Goal: Task Accomplishment & Management: Use online tool/utility

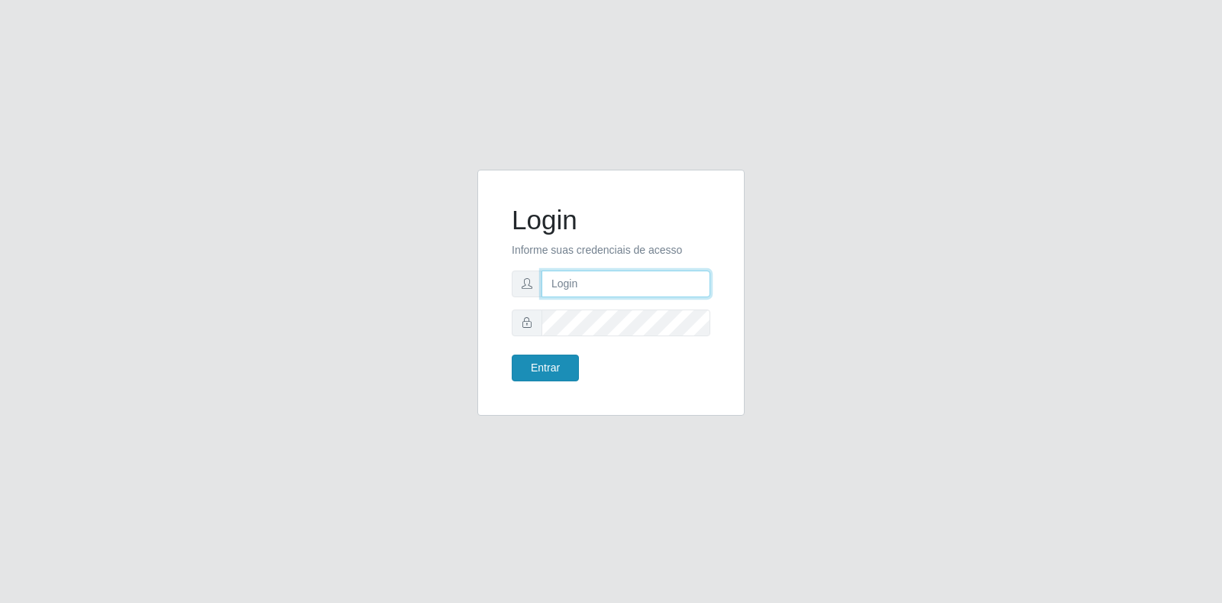
type input "[EMAIL_ADDRESS][DOMAIN_NAME]"
click at [559, 377] on button "Entrar" at bounding box center [545, 368] width 67 height 27
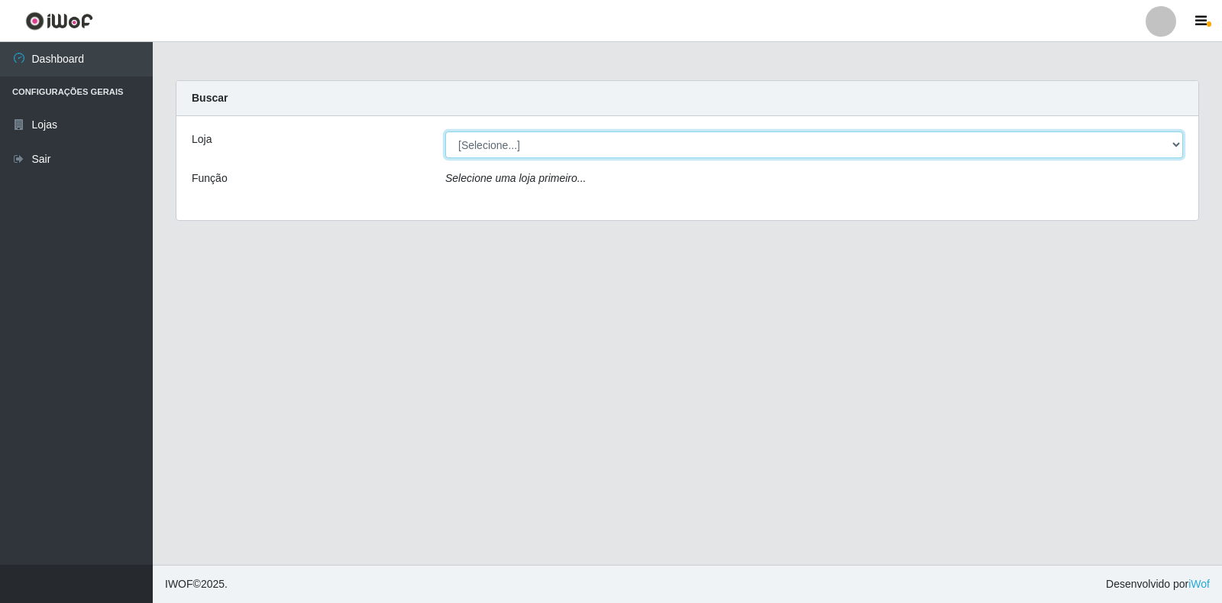
click at [620, 144] on select "[Selecione...] Atacado Vem - Loja 30 Laranjeiras Velha" at bounding box center [814, 144] width 738 height 27
select select "495"
click at [445, 131] on select "[Selecione...] Atacado Vem - Loja 30 Laranjeiras Velha" at bounding box center [814, 144] width 738 height 27
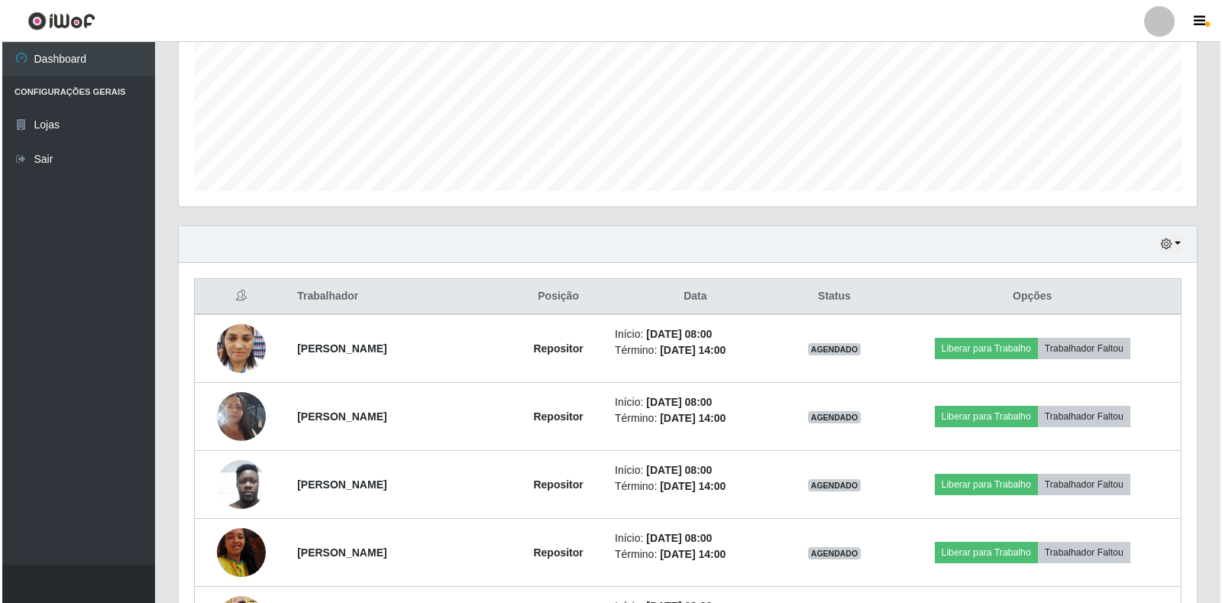
scroll to position [382, 0]
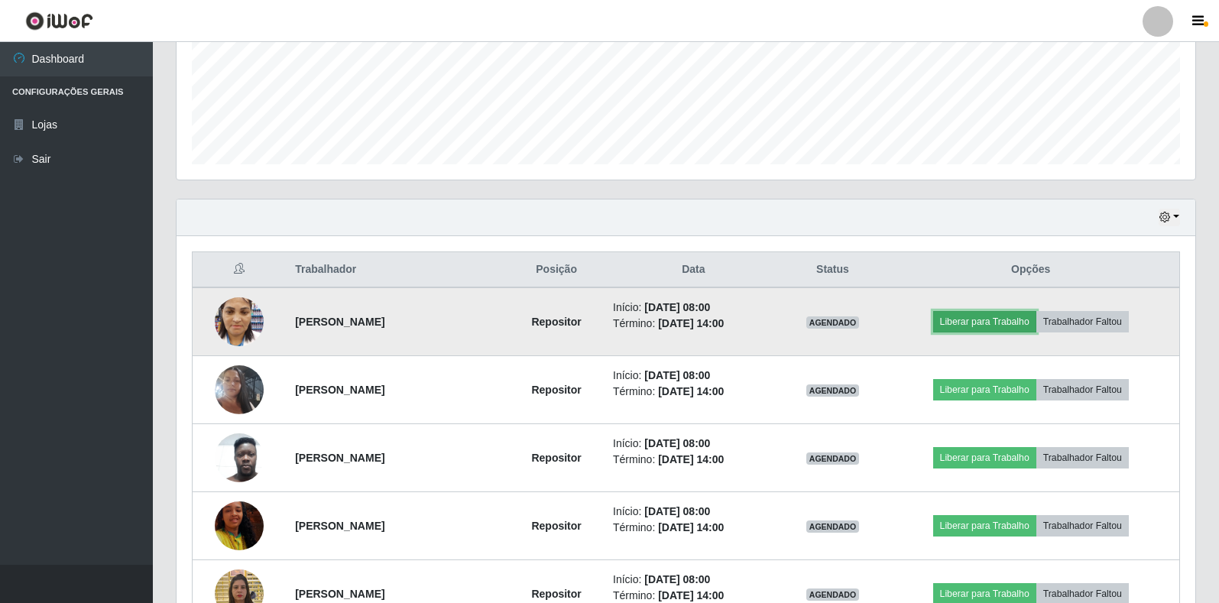
click at [985, 316] on button "Liberar para Trabalho" at bounding box center [984, 321] width 103 height 21
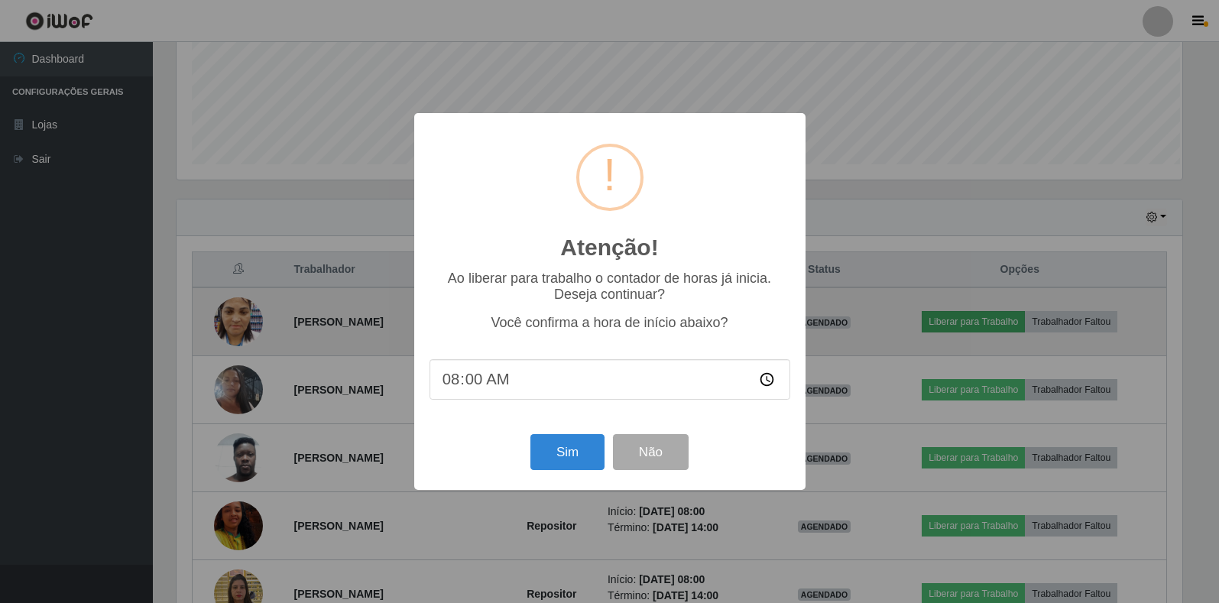
scroll to position [317, 1009]
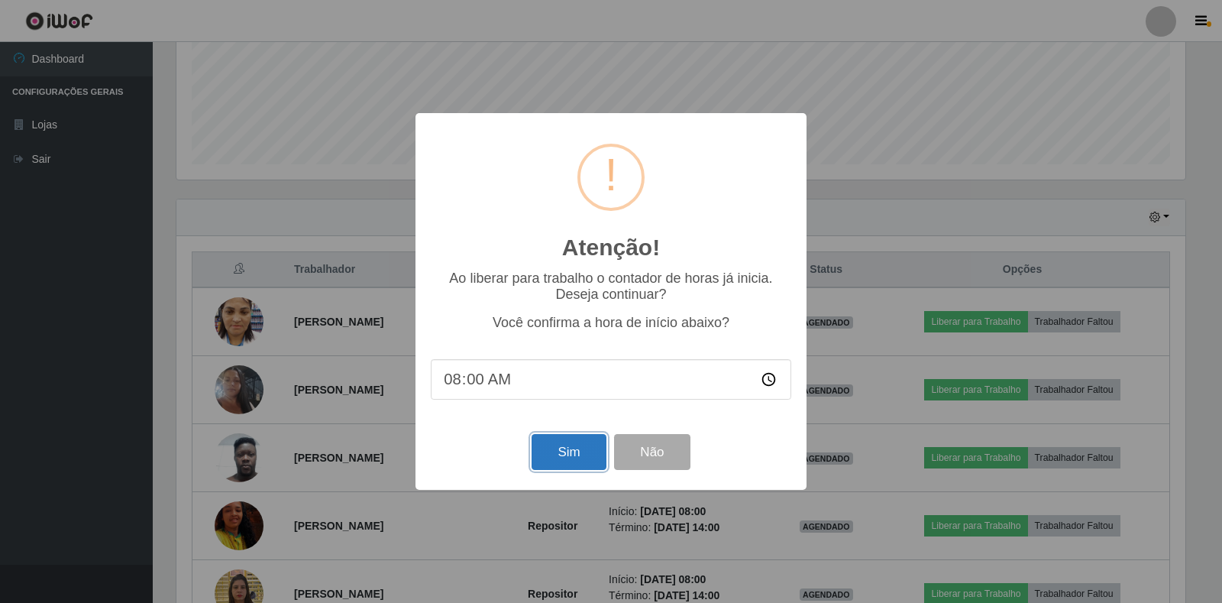
click at [551, 445] on button "Sim" at bounding box center [569, 452] width 74 height 36
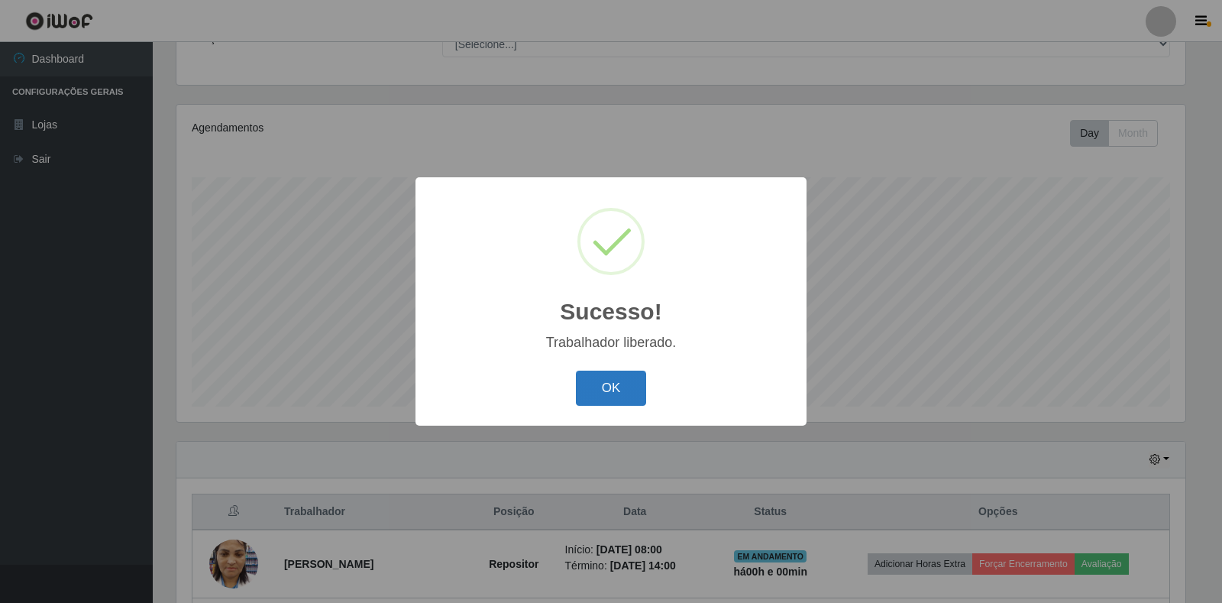
click at [642, 388] on button "OK" at bounding box center [611, 389] width 71 height 36
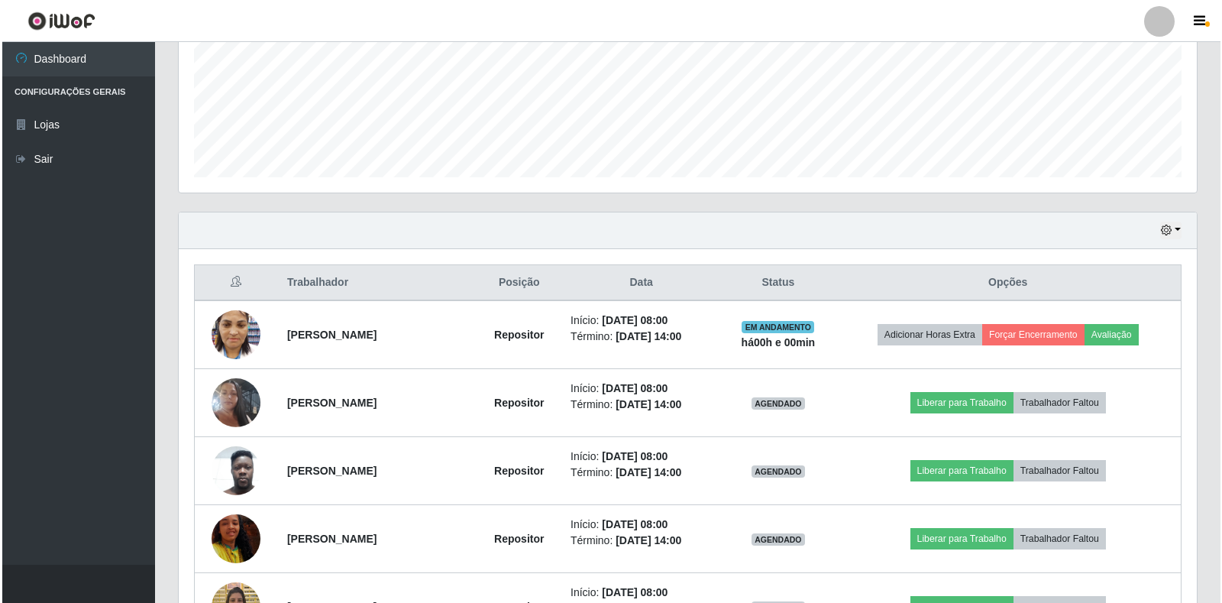
scroll to position [445, 0]
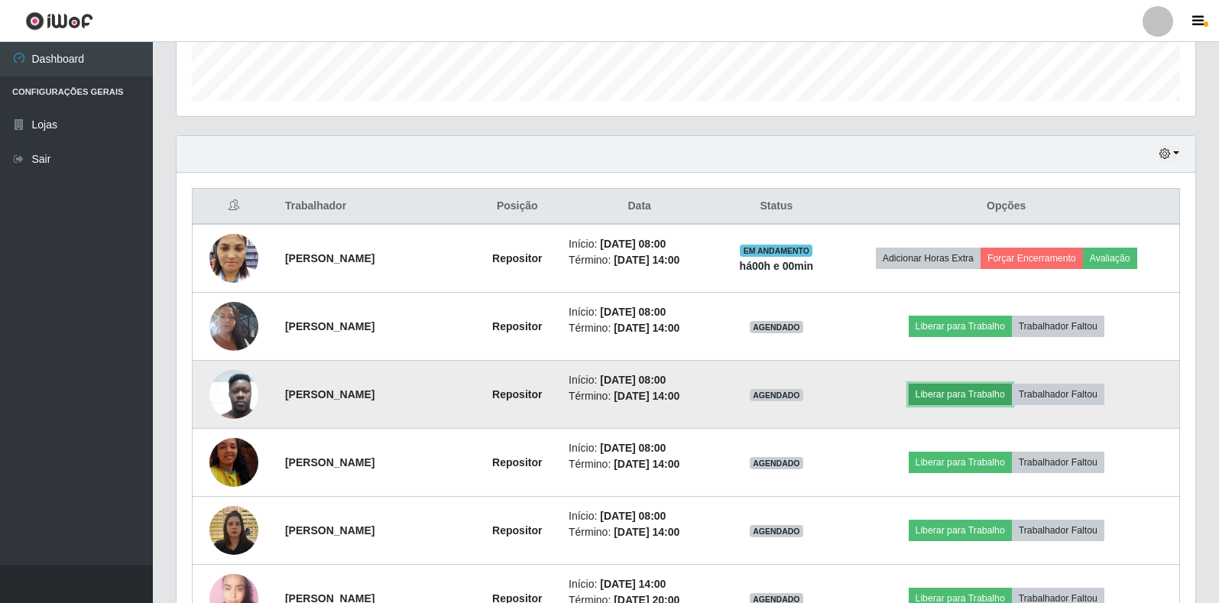
click at [950, 397] on button "Liberar para Trabalho" at bounding box center [959, 394] width 103 height 21
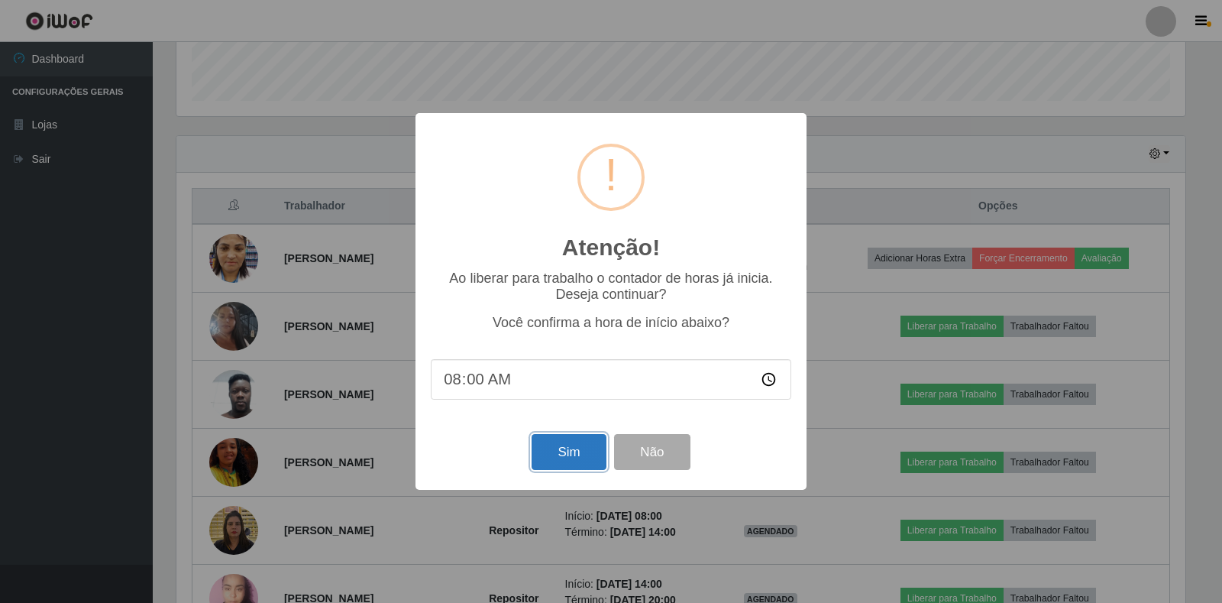
click at [556, 446] on button "Sim" at bounding box center [569, 452] width 74 height 36
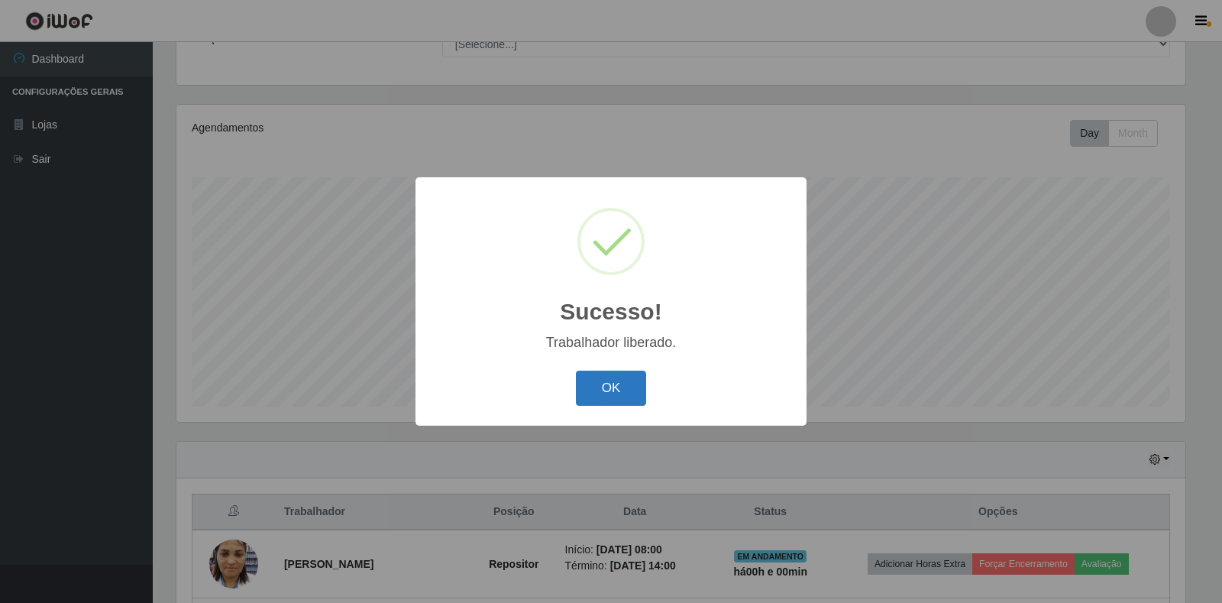
click at [608, 384] on button "OK" at bounding box center [611, 389] width 71 height 36
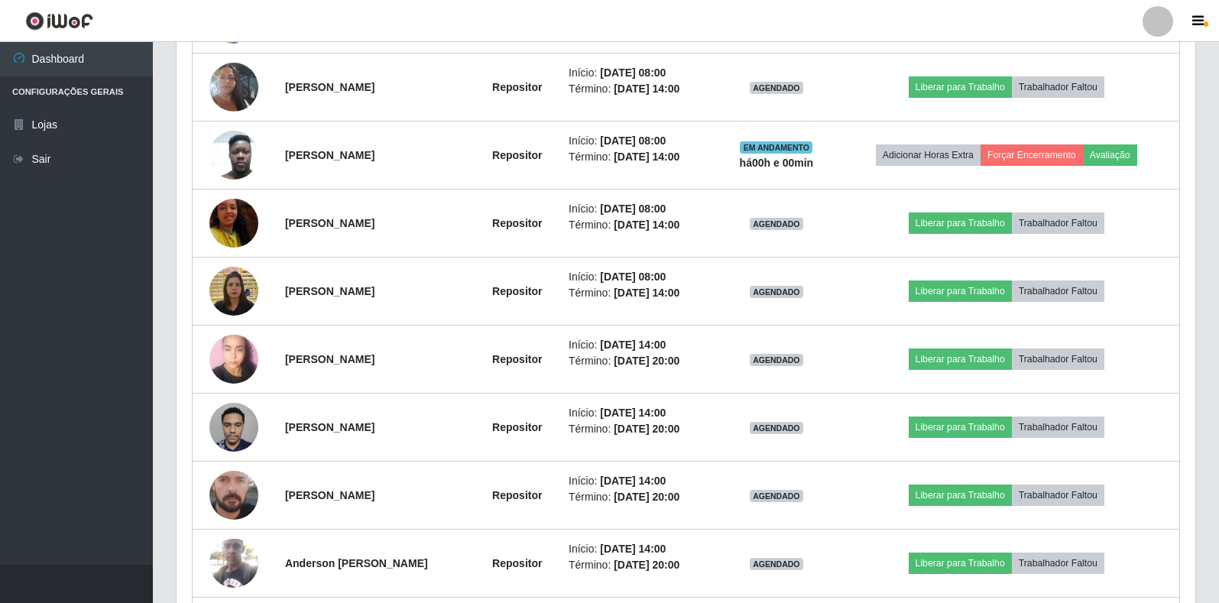
scroll to position [667, 0]
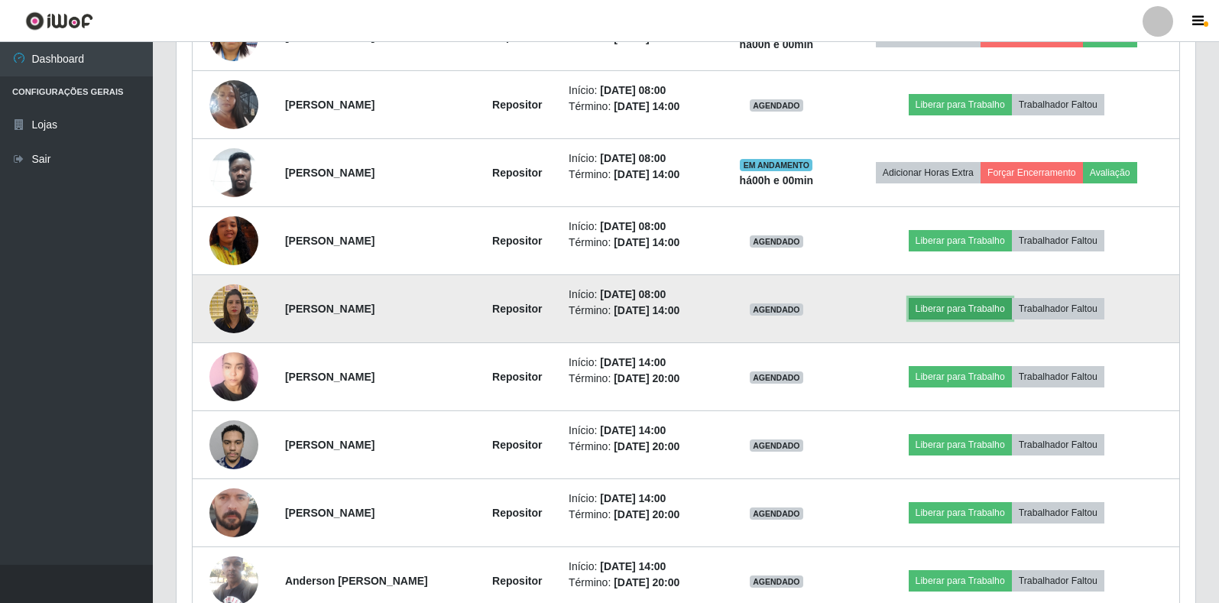
click at [944, 299] on button "Liberar para Trabalho" at bounding box center [959, 308] width 103 height 21
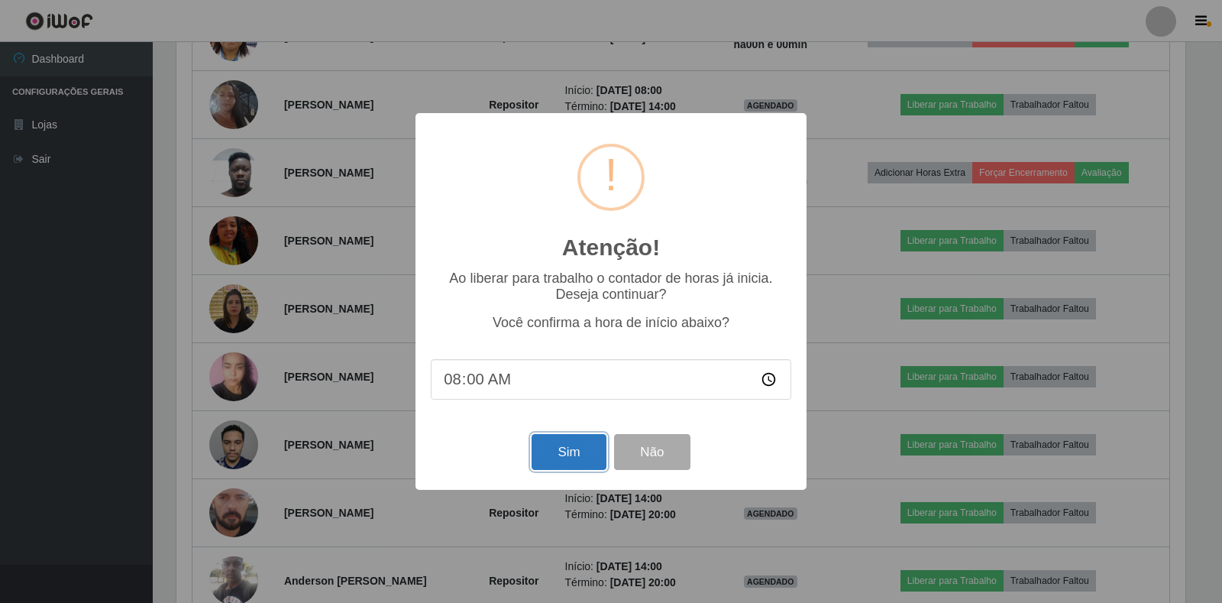
click at [568, 459] on button "Sim" at bounding box center [569, 452] width 74 height 36
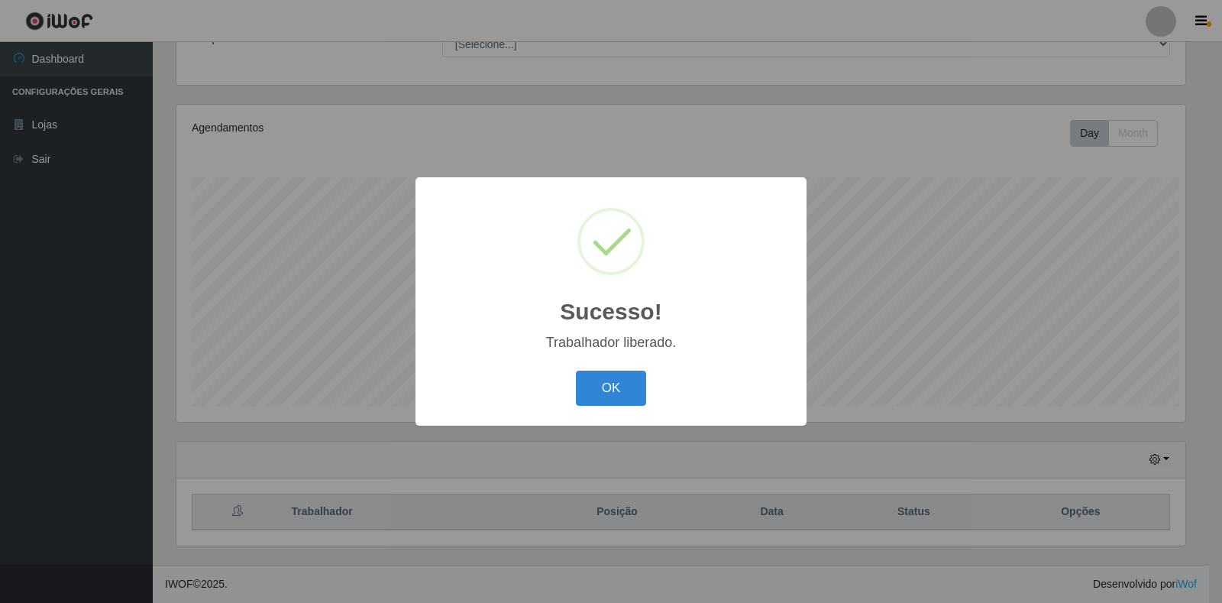
scroll to position [0, 0]
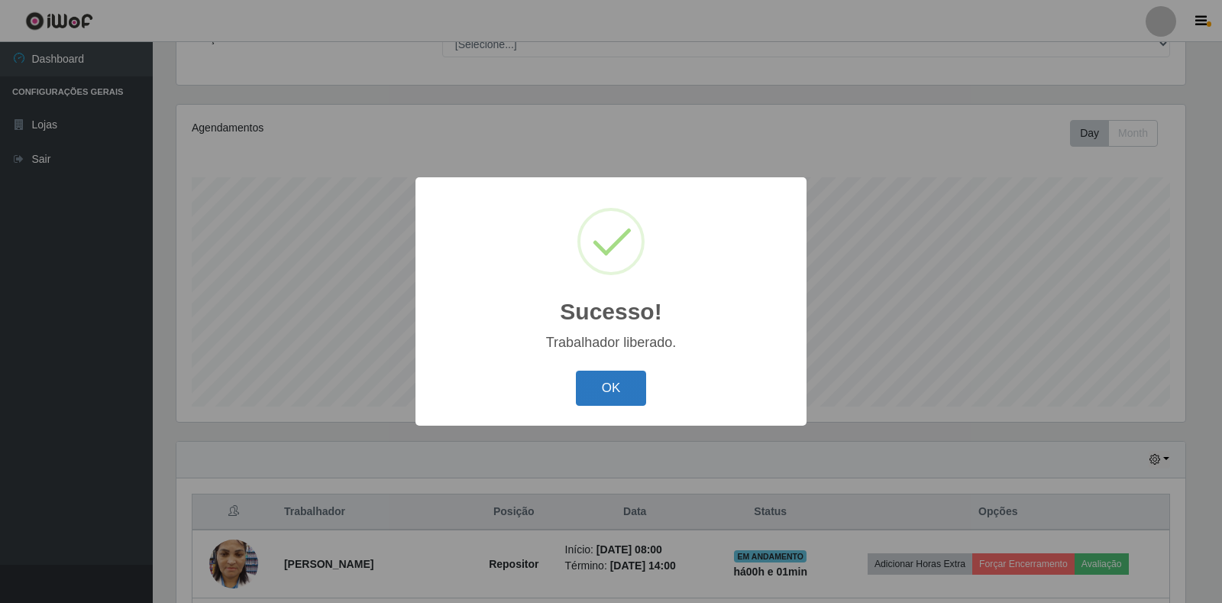
click at [608, 392] on button "OK" at bounding box center [611, 389] width 71 height 36
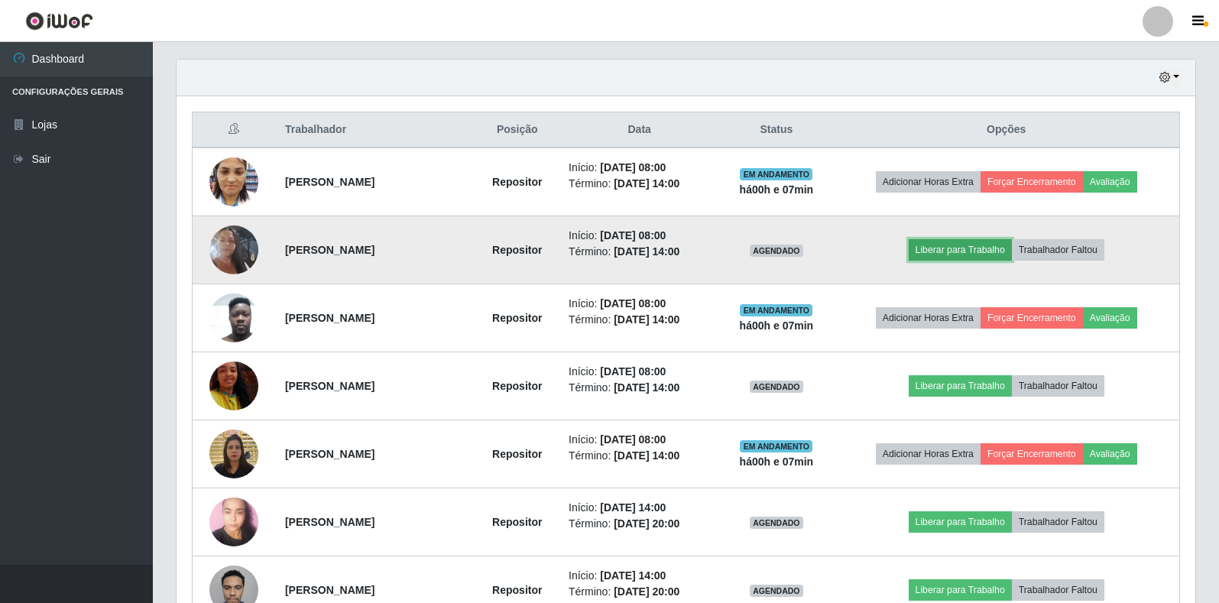
click at [956, 249] on button "Liberar para Trabalho" at bounding box center [959, 249] width 103 height 21
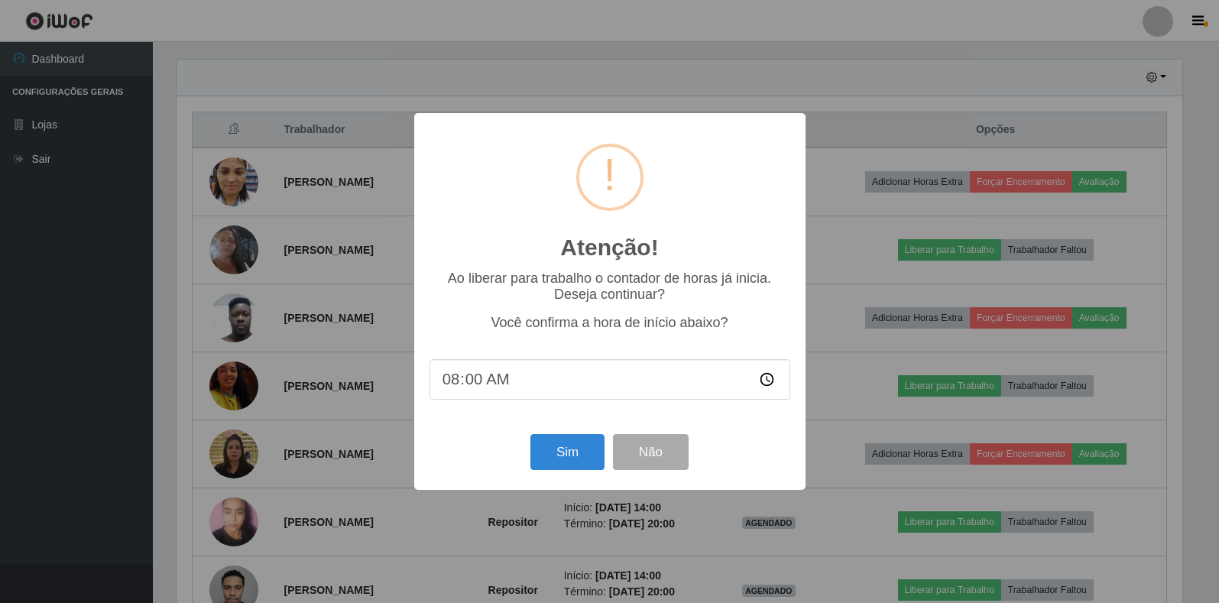
scroll to position [317, 1009]
type input "08:08"
click at [553, 461] on button "Sim" at bounding box center [569, 452] width 74 height 36
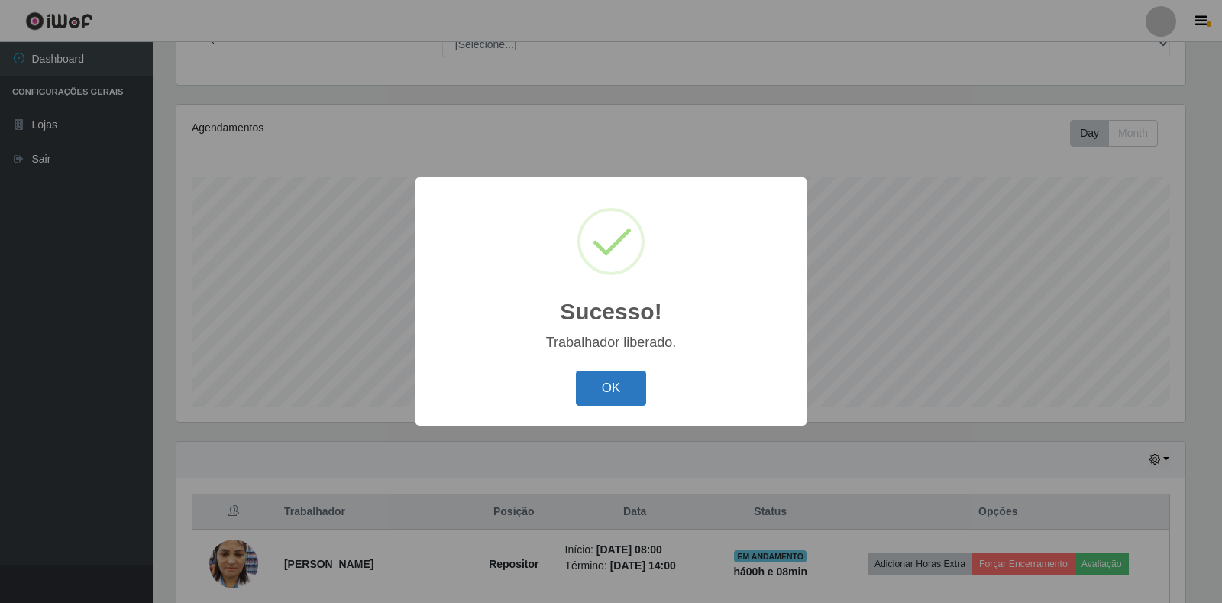
click at [611, 403] on button "OK" at bounding box center [611, 389] width 71 height 36
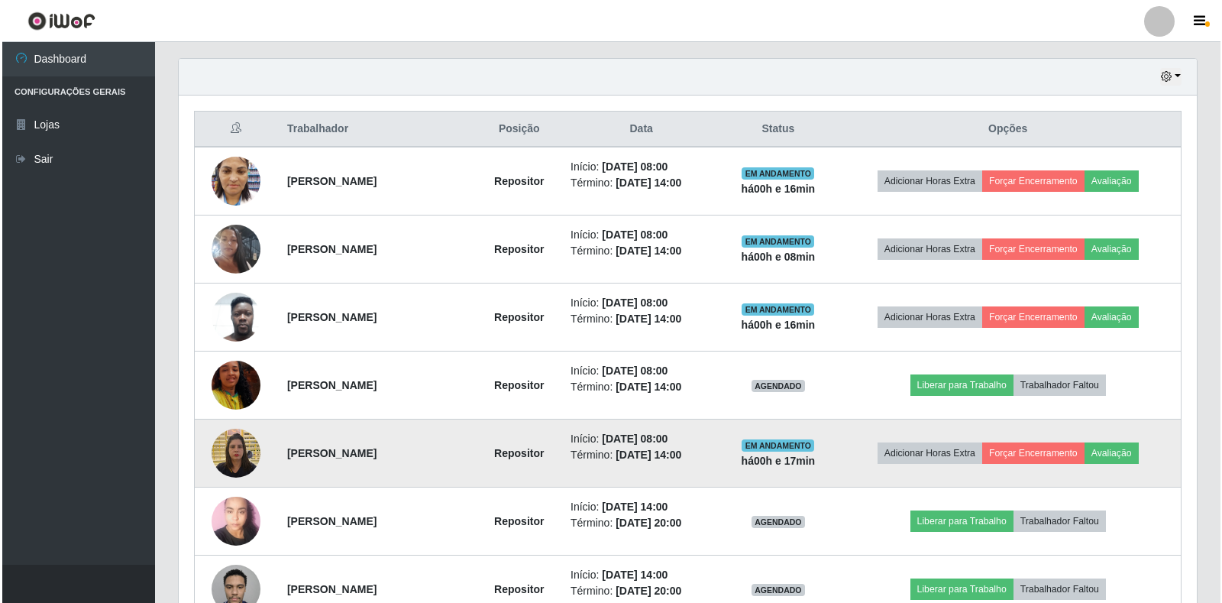
scroll to position [598, 0]
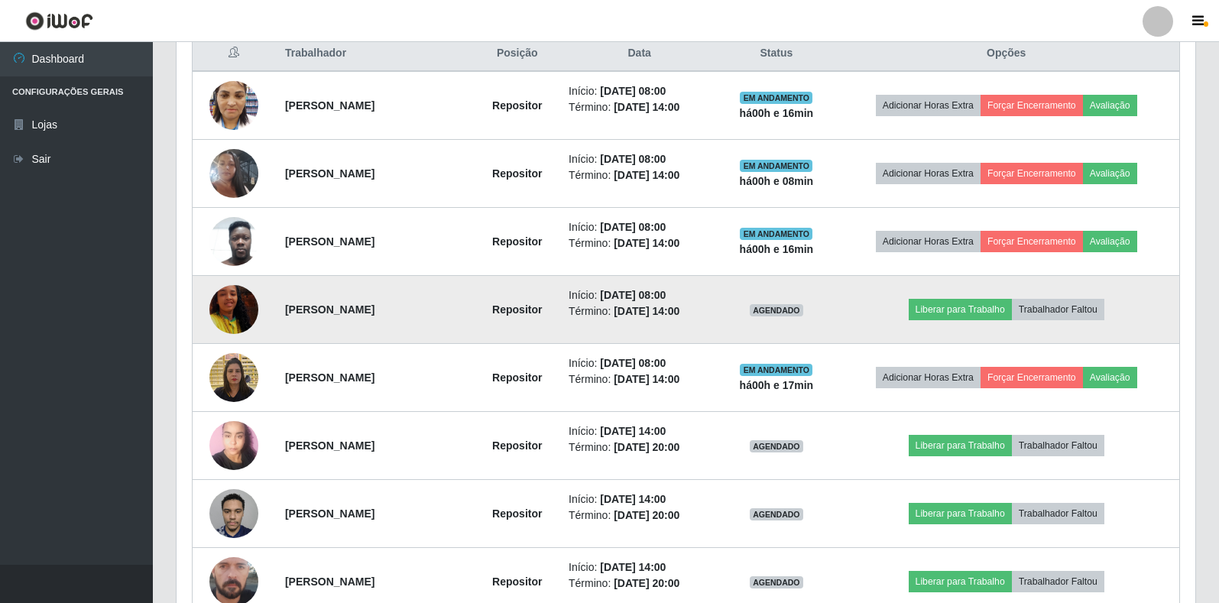
click at [235, 296] on img at bounding box center [233, 309] width 49 height 87
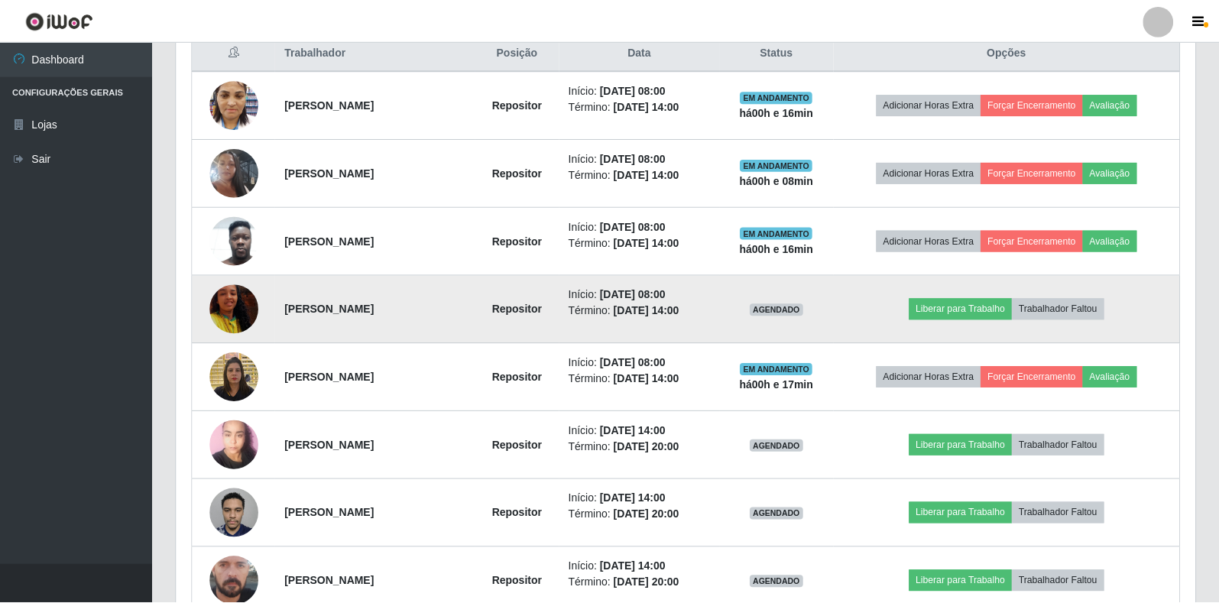
scroll to position [317, 1009]
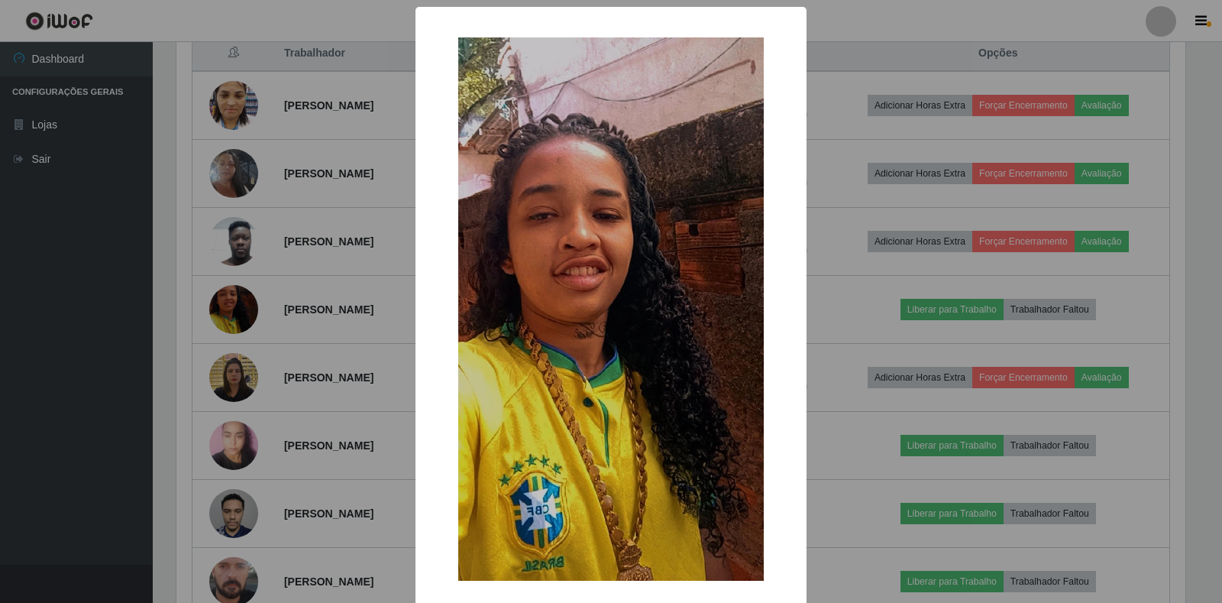
click at [305, 265] on div "× OK Cancel" at bounding box center [611, 301] width 1222 height 603
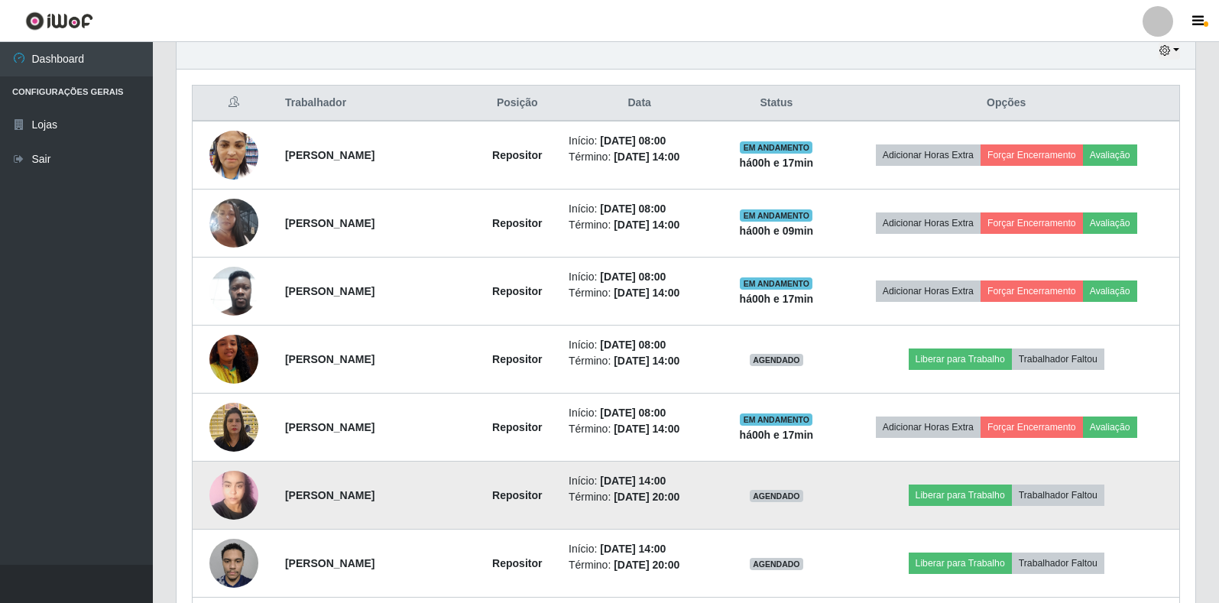
scroll to position [522, 0]
